Goal: Transaction & Acquisition: Purchase product/service

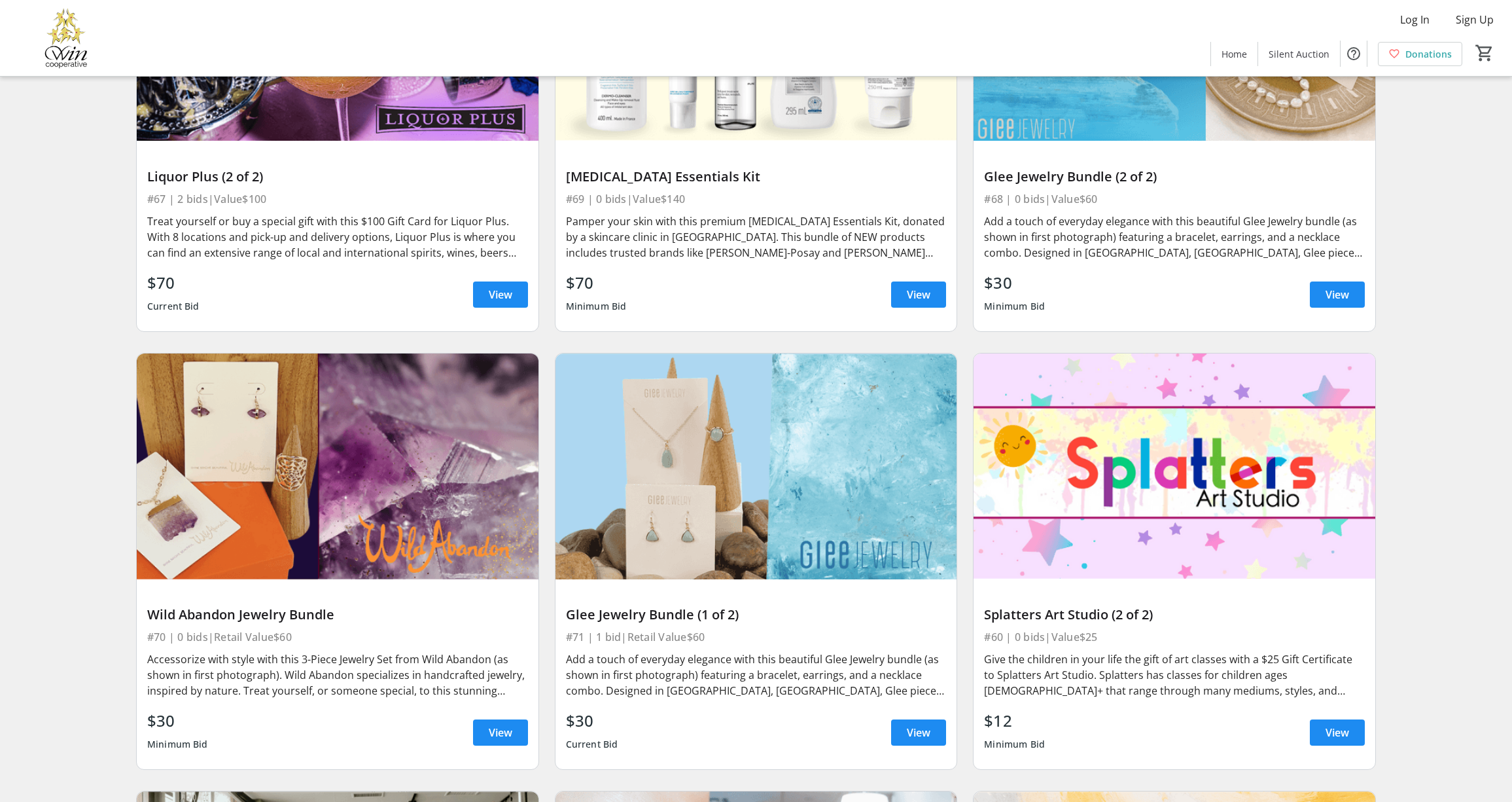
scroll to position [9981, 0]
click at [701, 484] on img at bounding box center [756, 465] width 401 height 225
click at [913, 724] on span "View" at bounding box center [919, 731] width 23 height 15
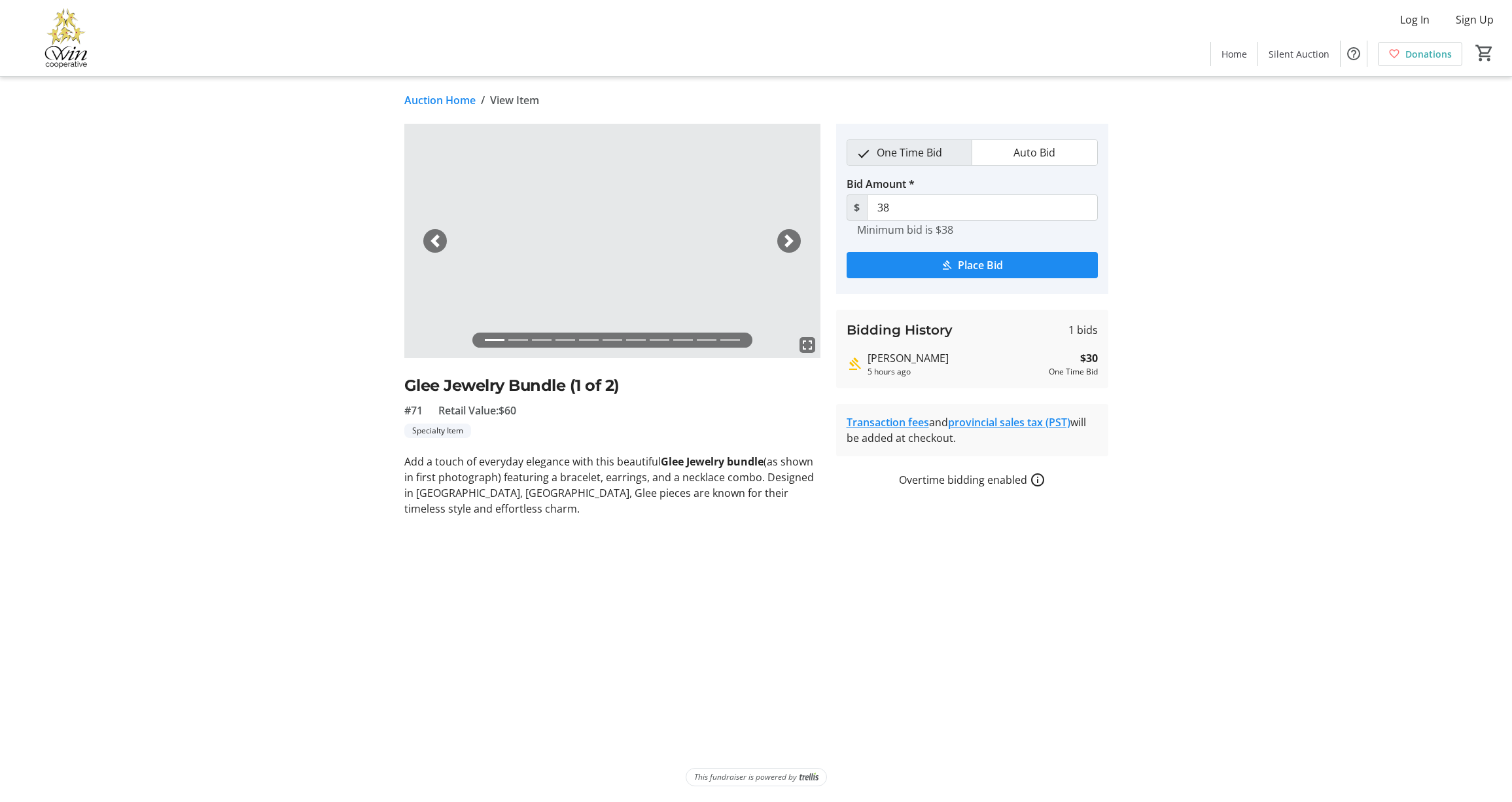
click at [792, 241] on span "button" at bounding box center [789, 241] width 14 height 14
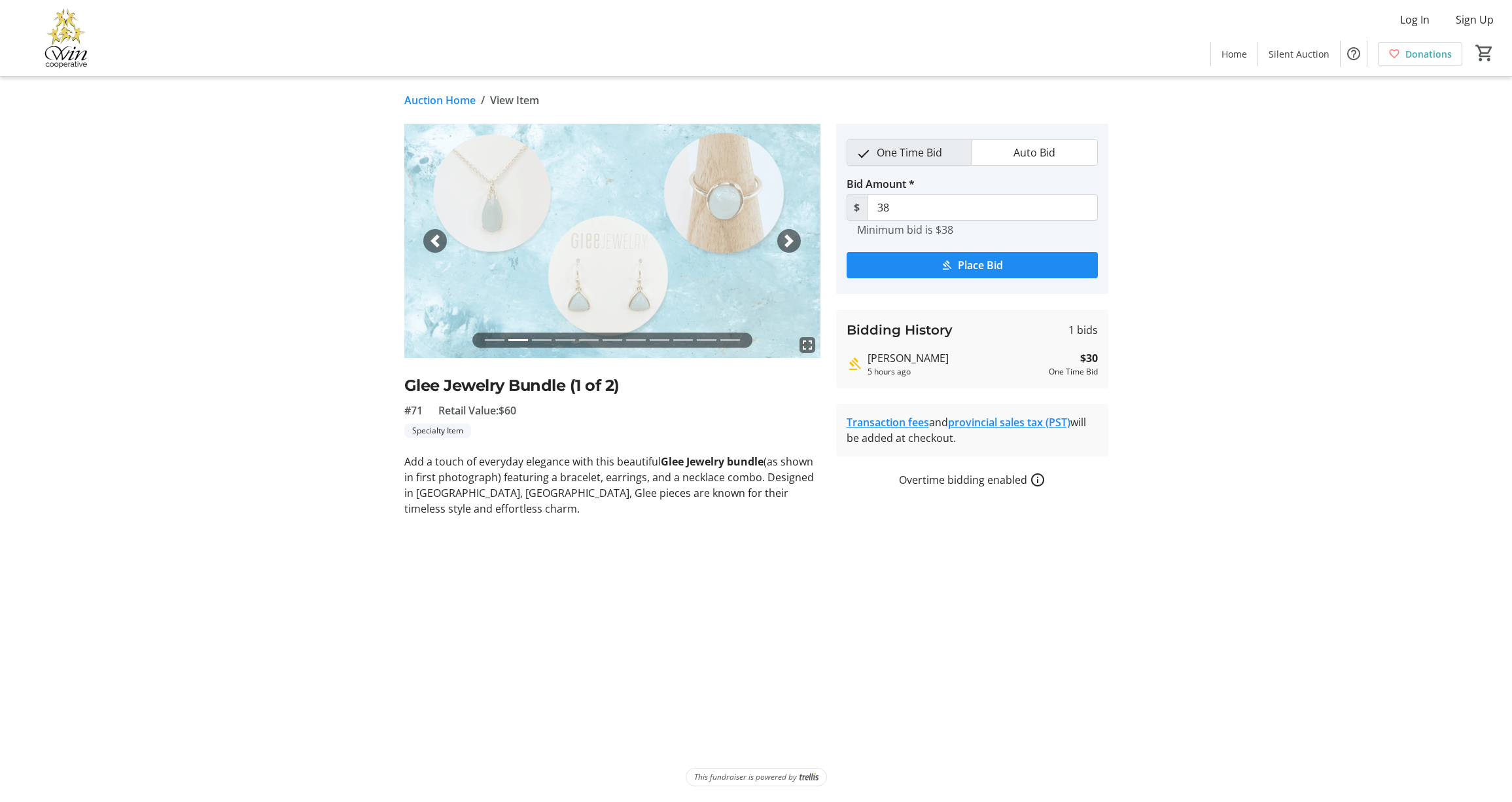
click at [792, 241] on span "button" at bounding box center [789, 241] width 14 height 14
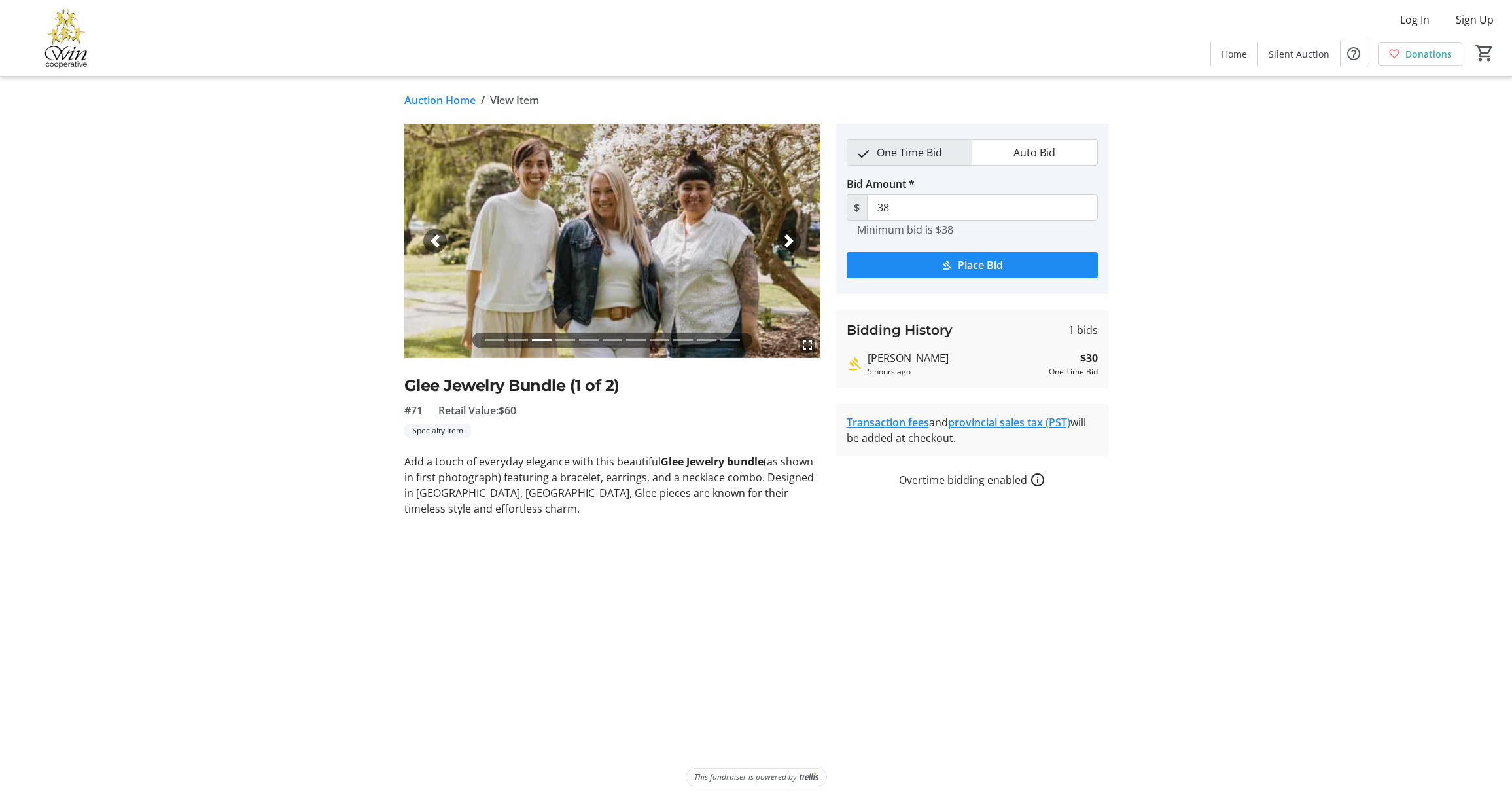
click at [787, 240] on span "button" at bounding box center [789, 241] width 14 height 14
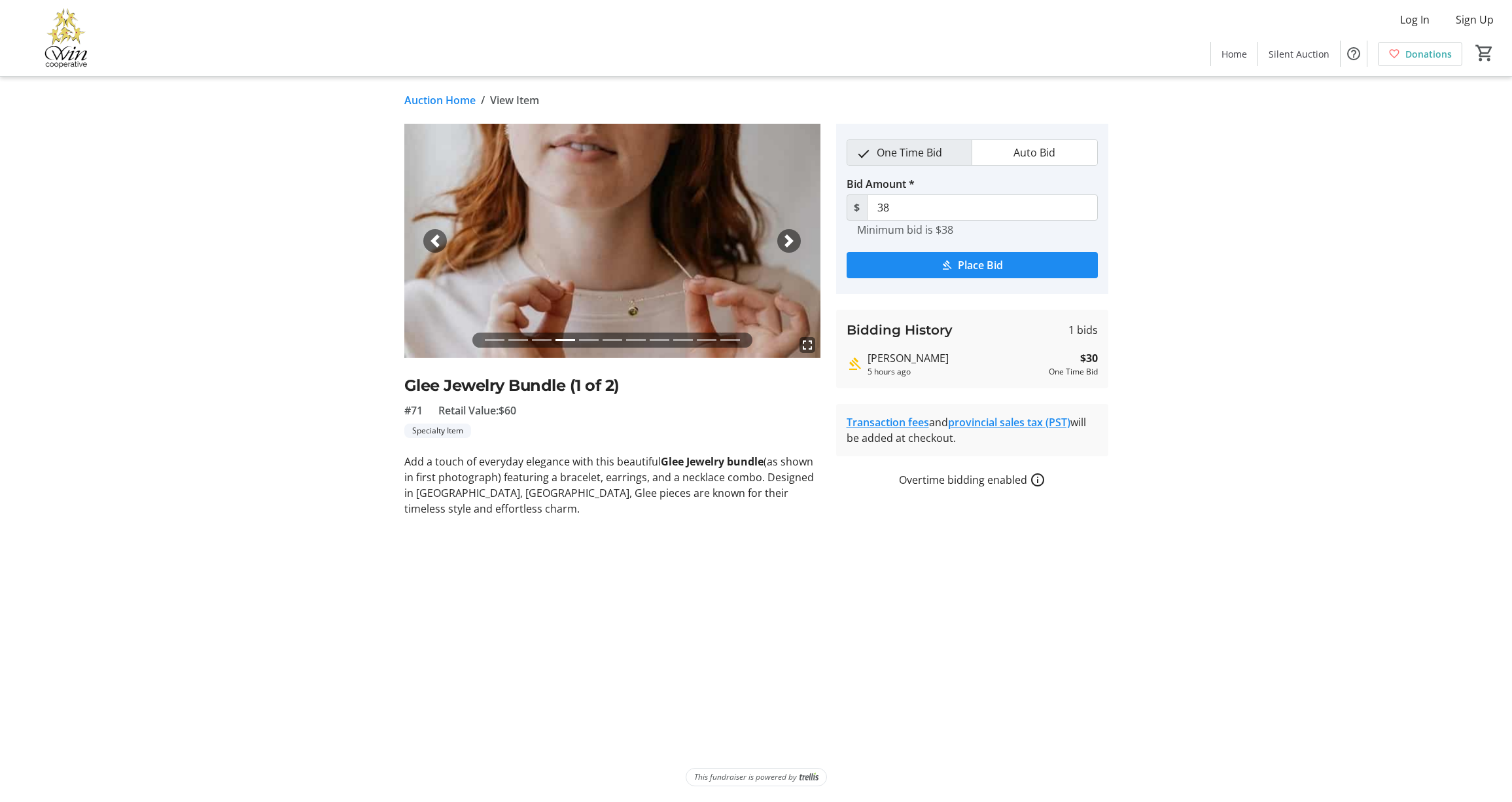
click at [787, 240] on span "button" at bounding box center [789, 241] width 14 height 14
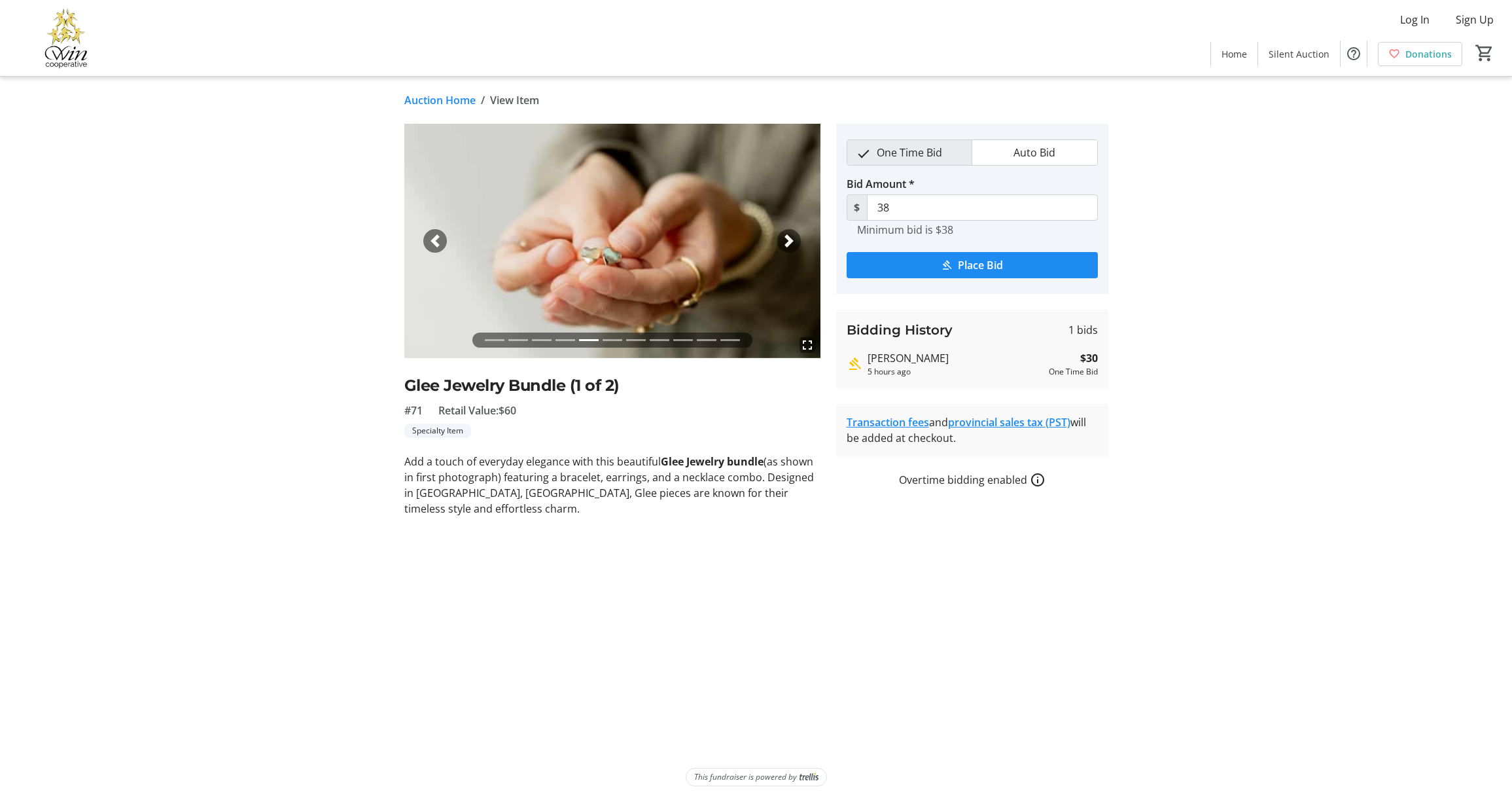
click at [787, 240] on span "button" at bounding box center [789, 241] width 14 height 14
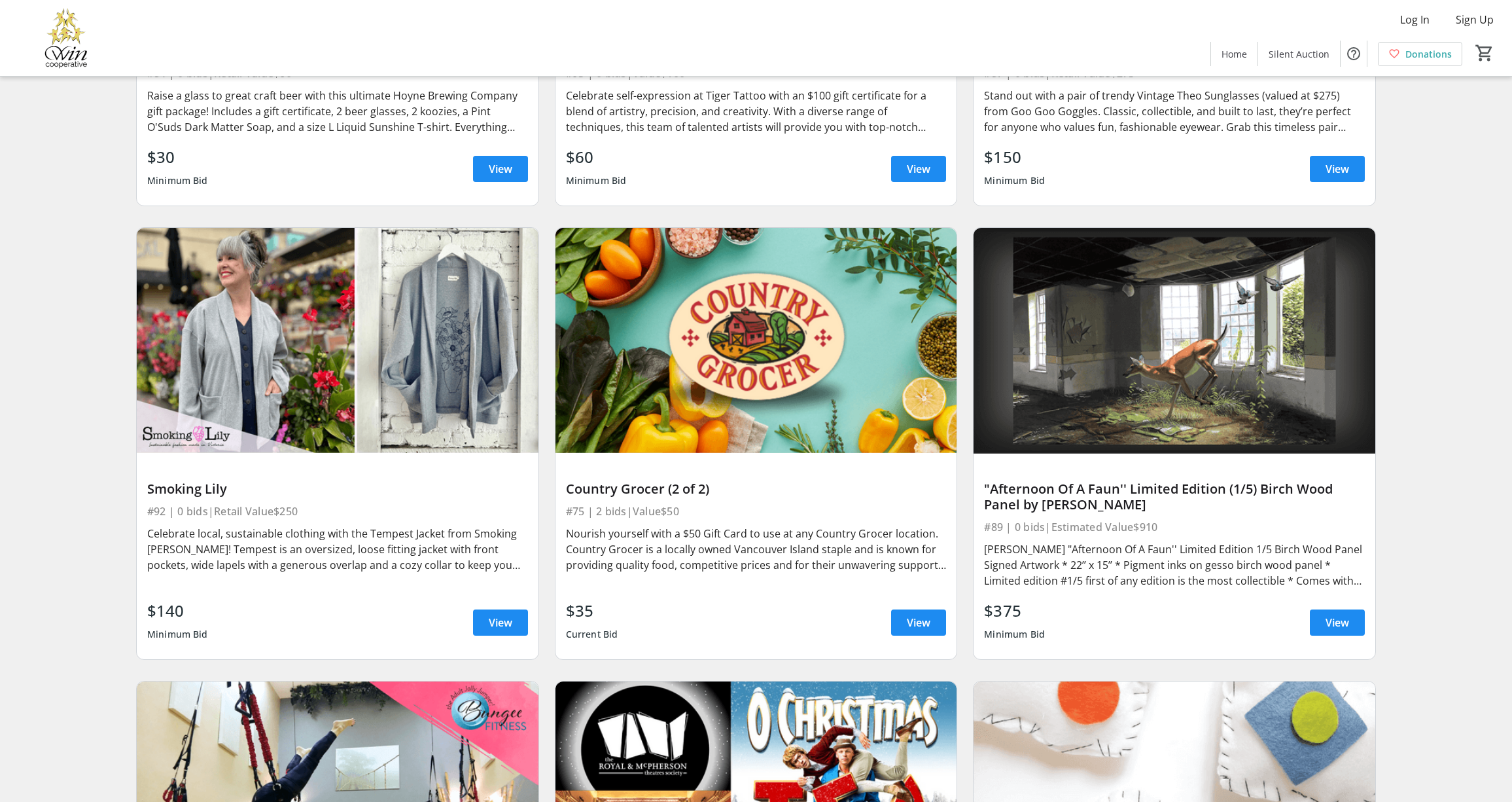
scroll to position [13183, 0]
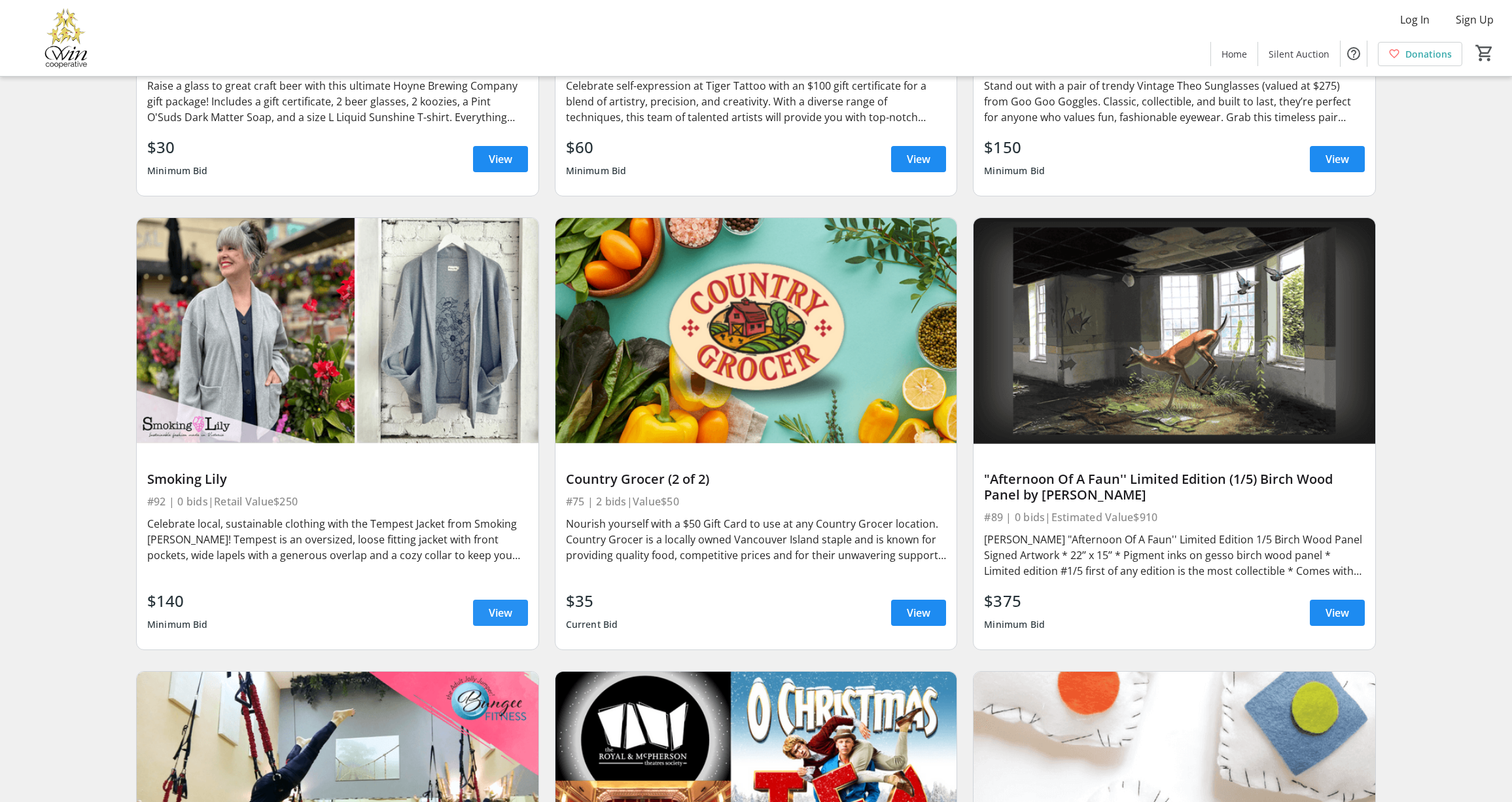
click at [510, 605] on span "View" at bounding box center [500, 612] width 23 height 15
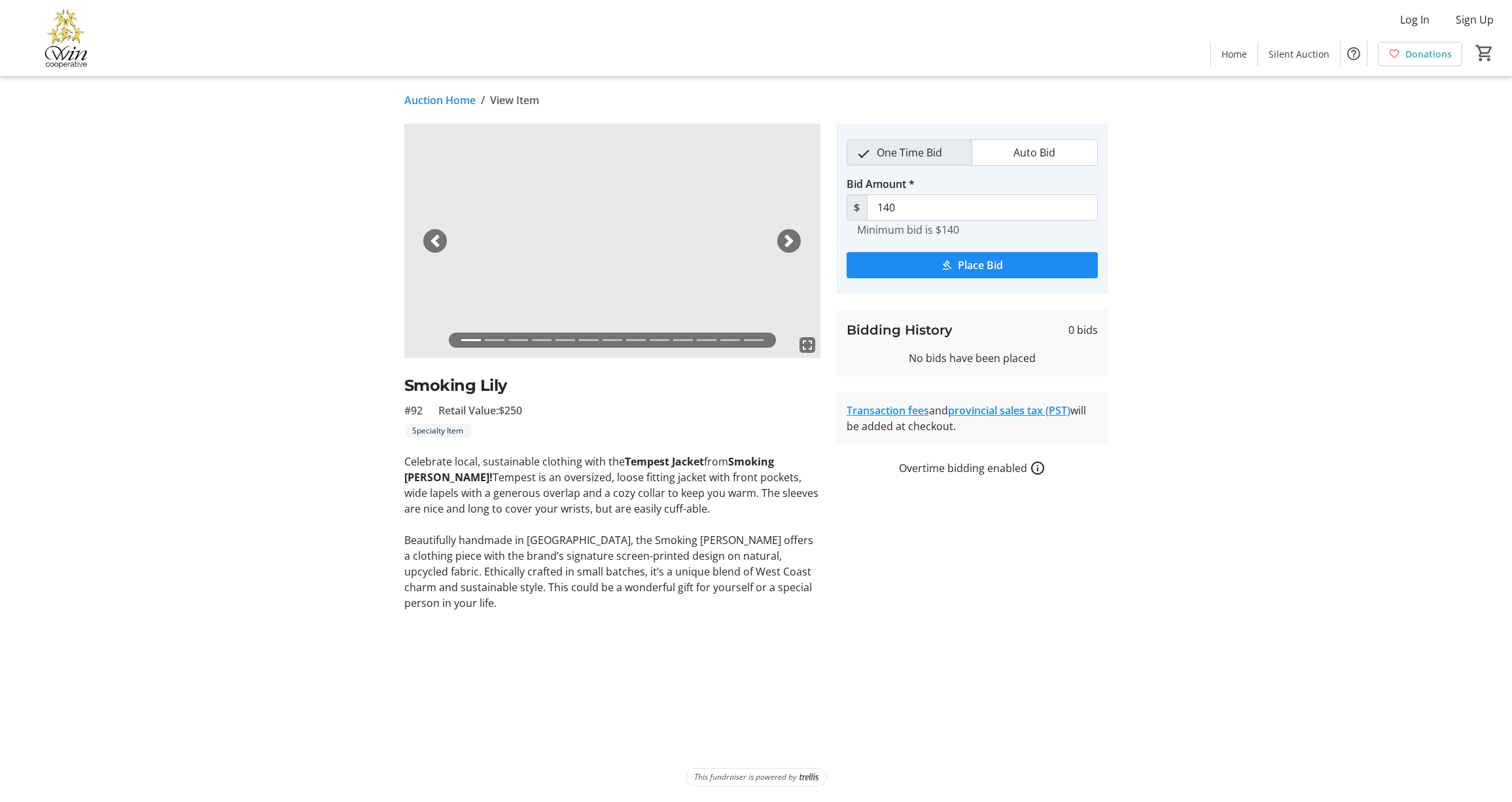
click at [806, 346] on mat-icon "fullscreen" at bounding box center [808, 344] width 15 height 15
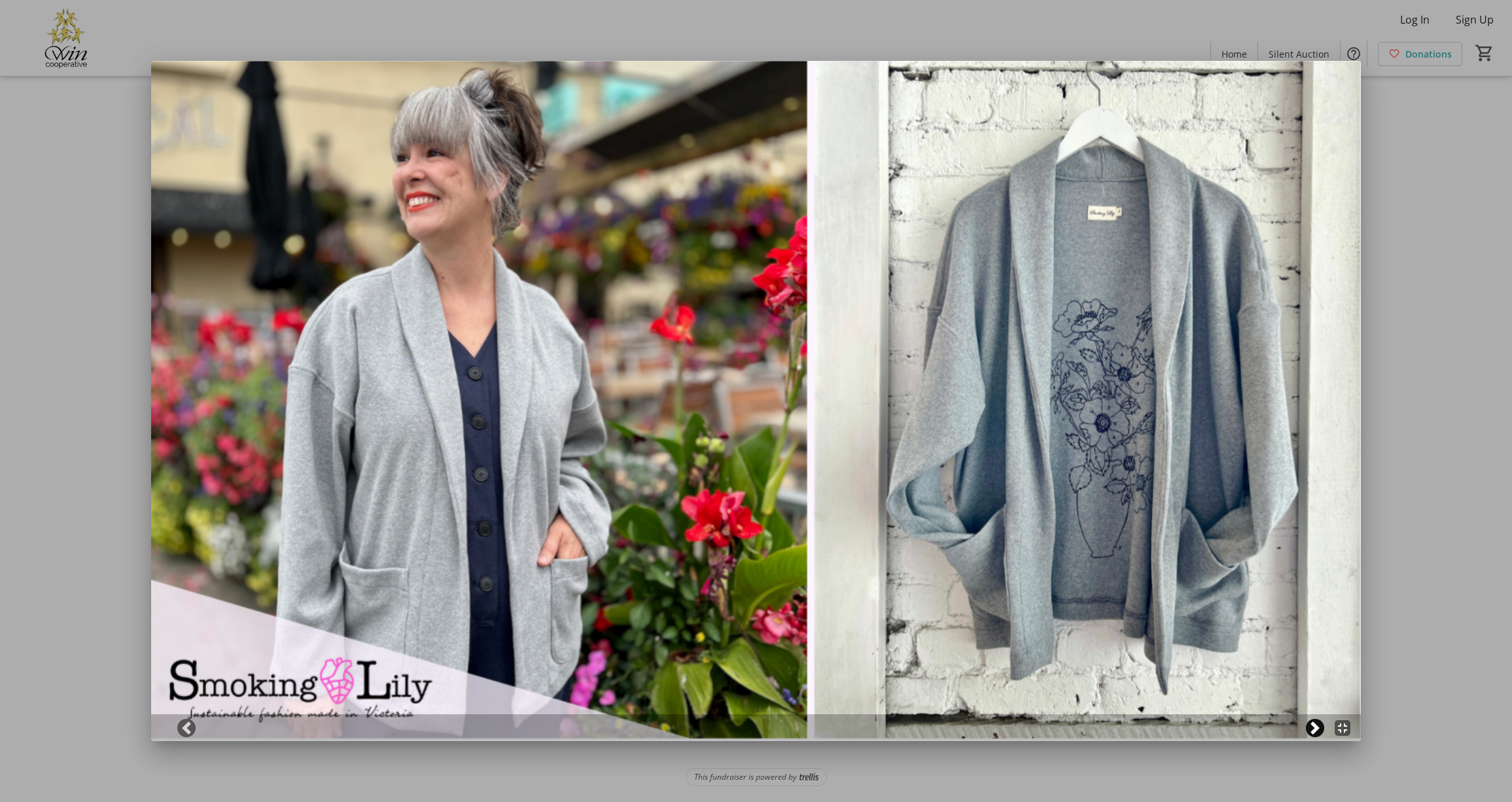
click at [1316, 726] on span at bounding box center [1316, 728] width 14 height 14
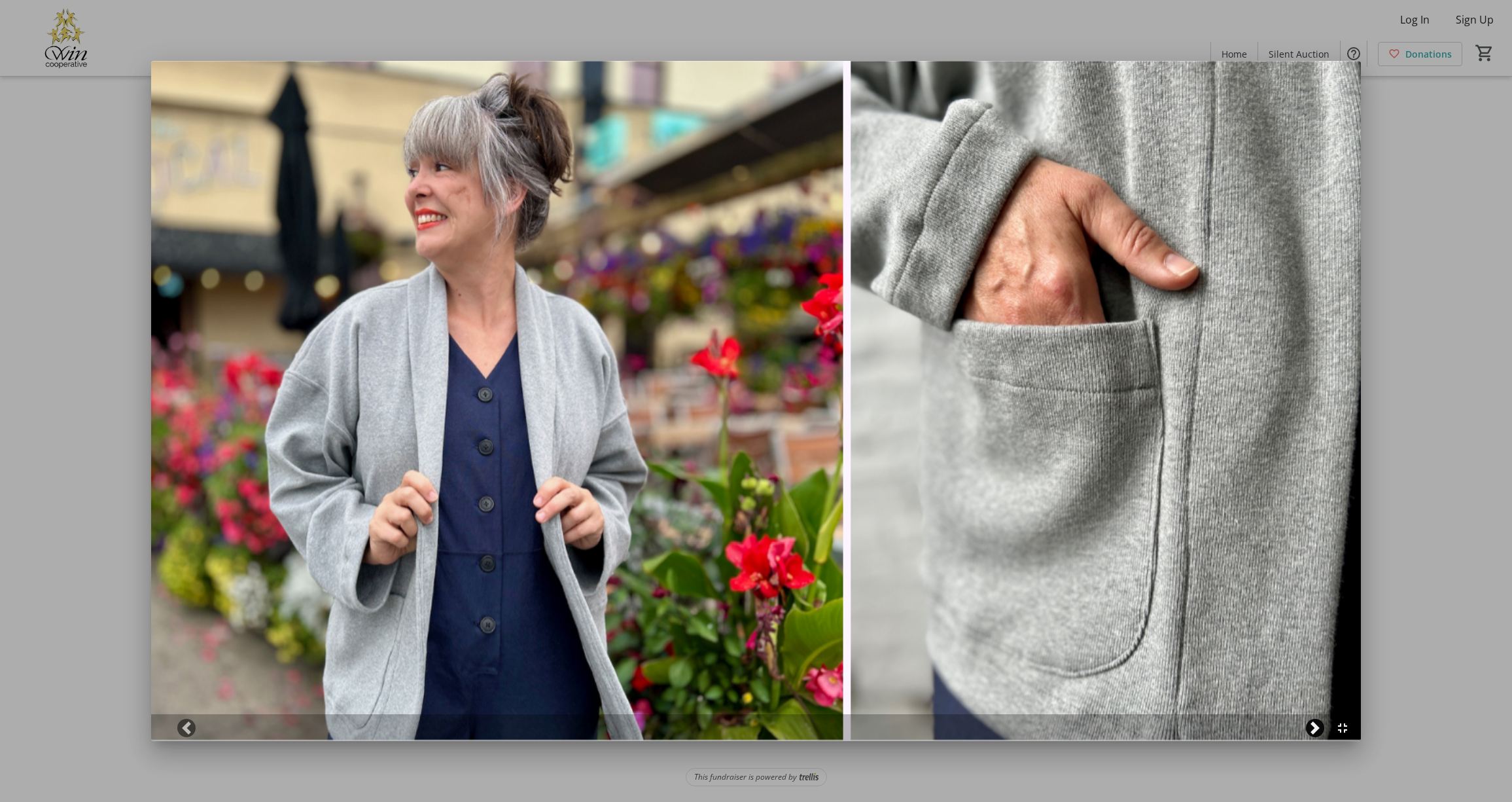
click at [1316, 726] on span at bounding box center [1316, 728] width 14 height 14
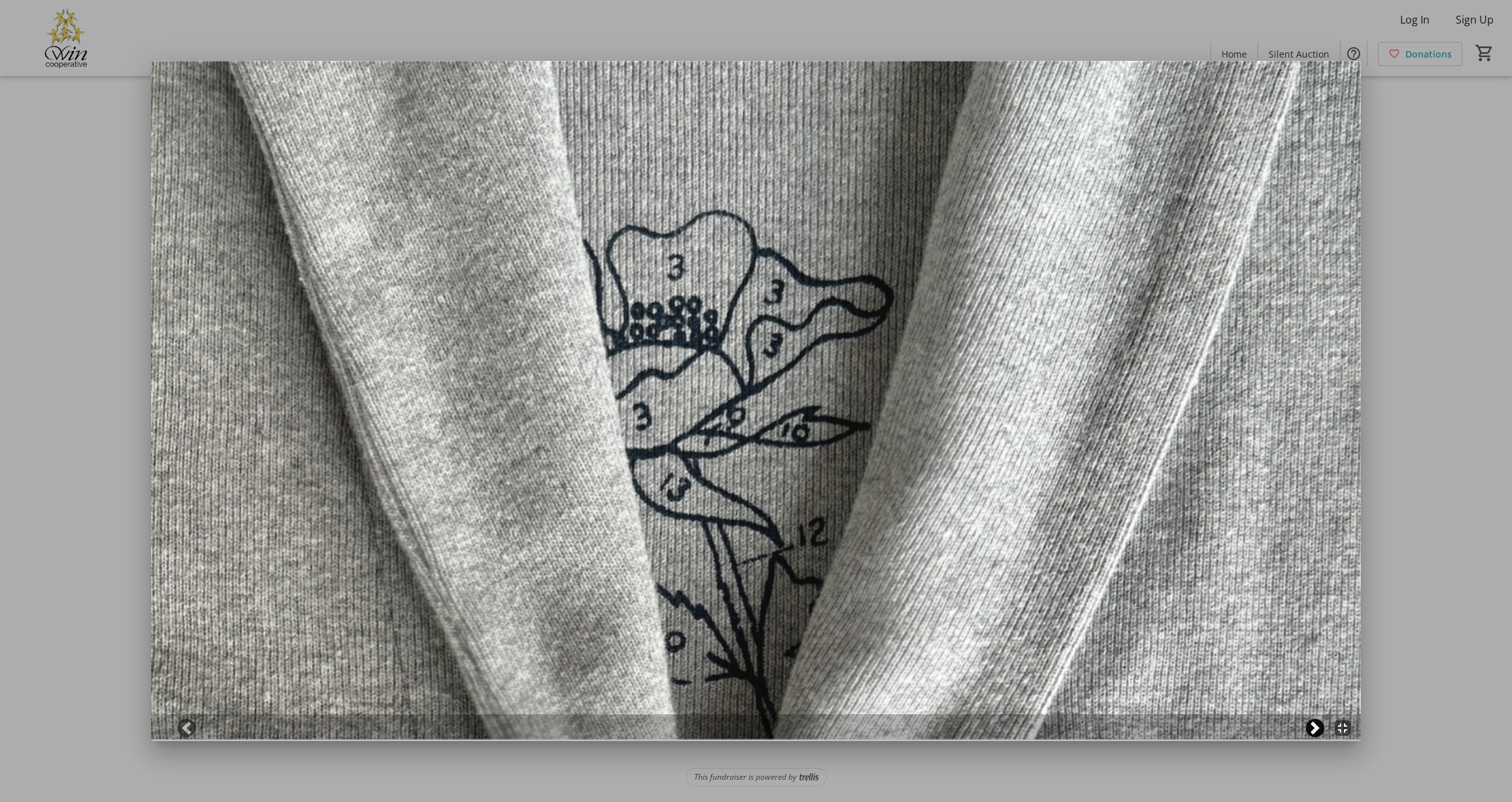
click at [1316, 726] on span at bounding box center [1316, 728] width 14 height 14
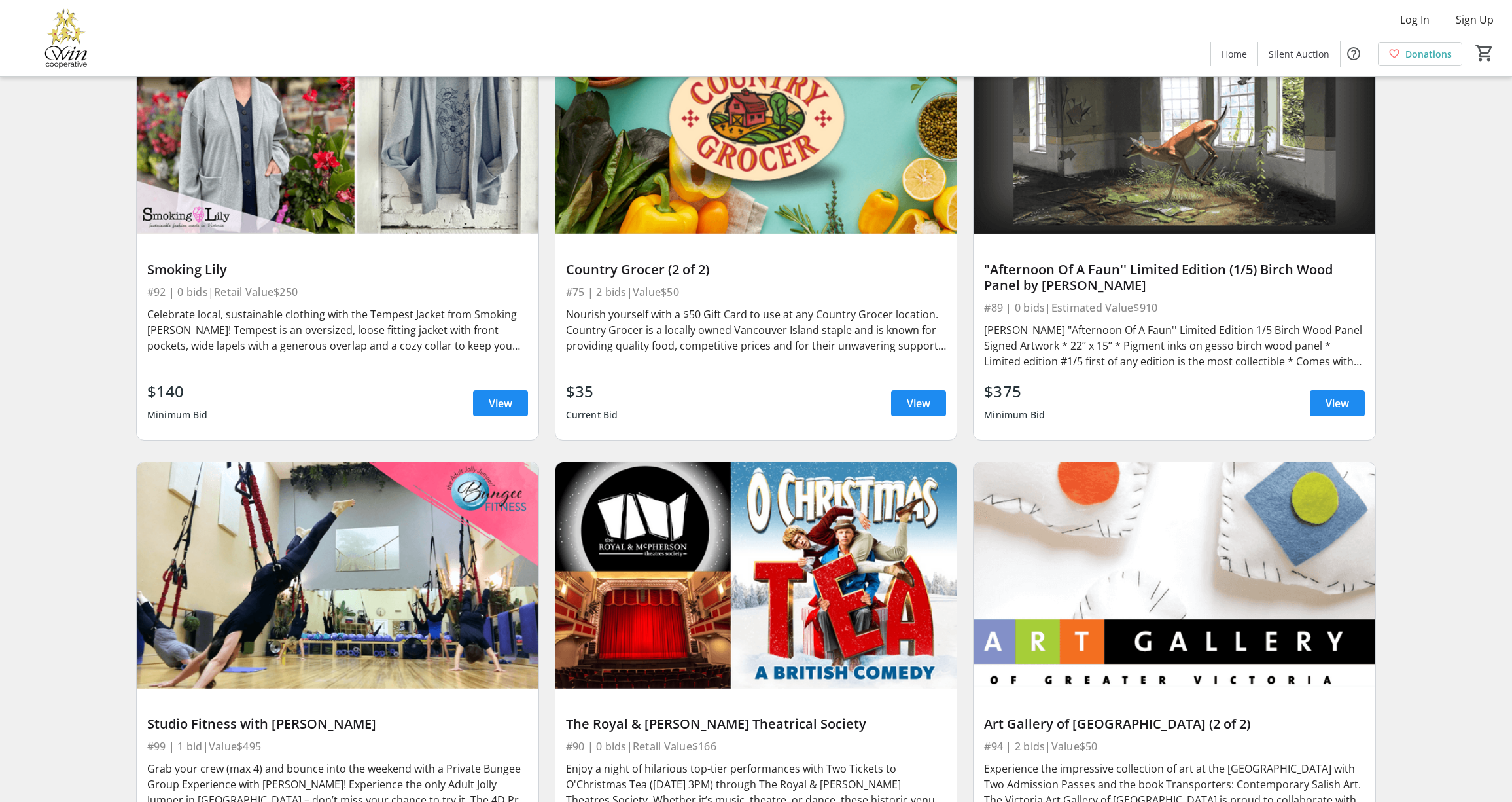
scroll to position [13402, 0]
